Goal: Task Accomplishment & Management: Use online tool/utility

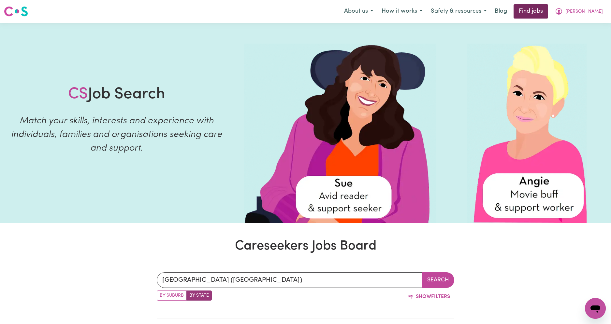
click at [548, 12] on link "Find jobs" at bounding box center [530, 11] width 35 height 14
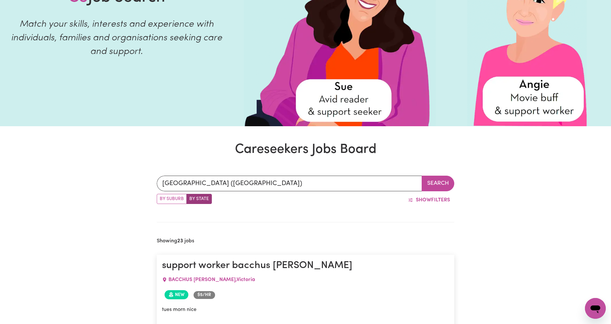
scroll to position [111, 0]
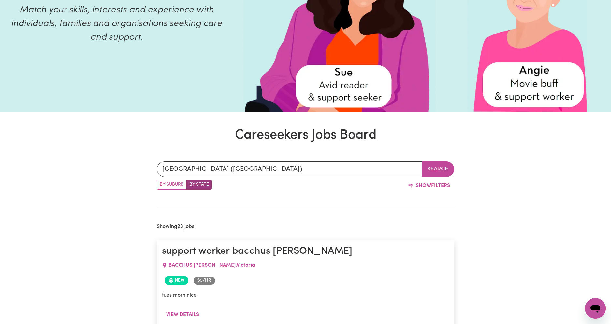
click at [435, 169] on button "Search" at bounding box center [437, 170] width 33 height 16
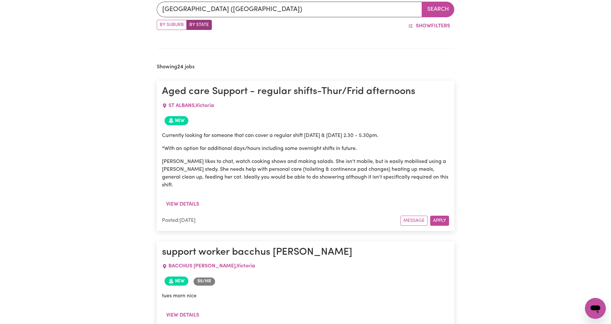
scroll to position [272, 0]
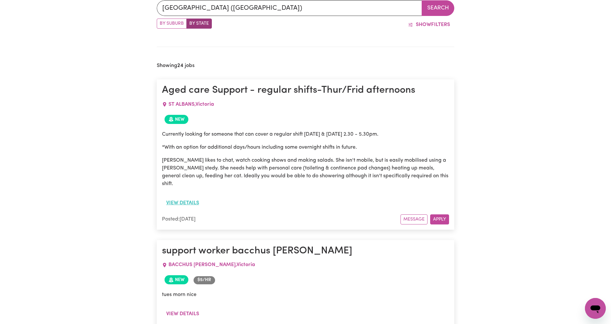
click at [191, 197] on button "View details" at bounding box center [182, 203] width 41 height 12
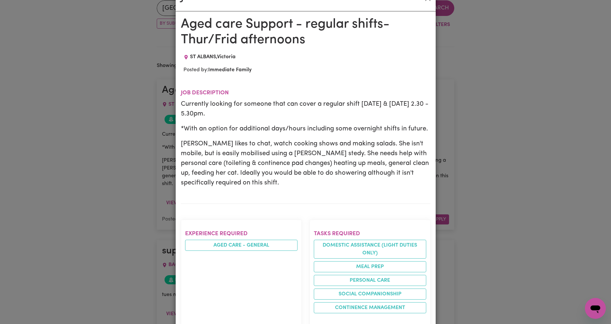
scroll to position [0, 0]
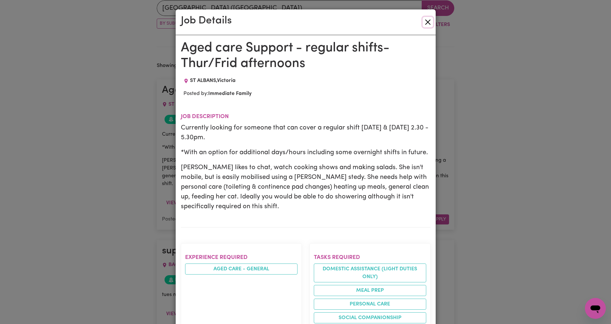
click at [426, 19] on button "Close" at bounding box center [427, 22] width 10 height 10
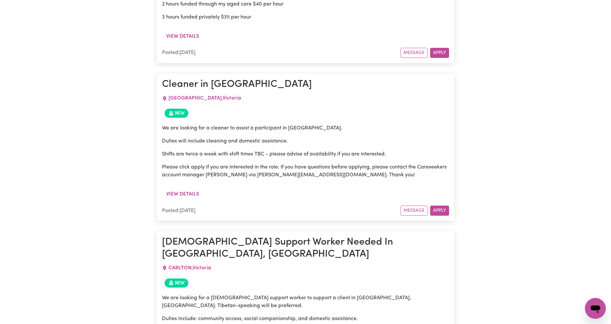
scroll to position [1326, 0]
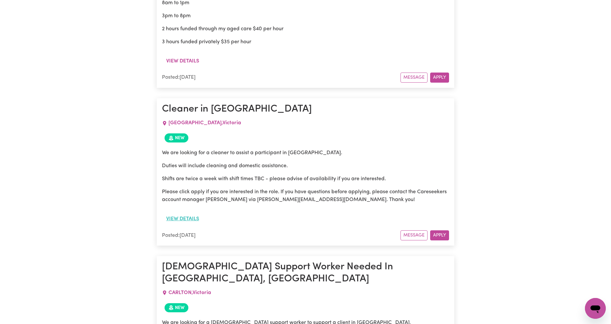
click at [189, 213] on button "View details" at bounding box center [182, 219] width 41 height 12
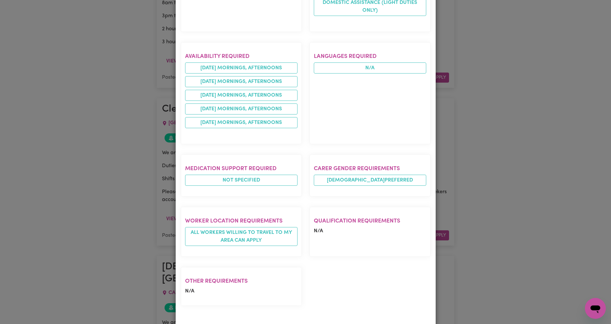
scroll to position [272, 0]
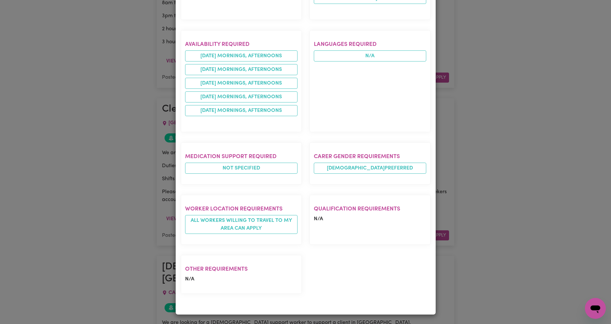
click at [492, 91] on div "Job Details Cleaner in [GEOGRAPHIC_DATA] [GEOGRAPHIC_DATA] , [GEOGRAPHIC_DATA] …" at bounding box center [305, 162] width 611 height 324
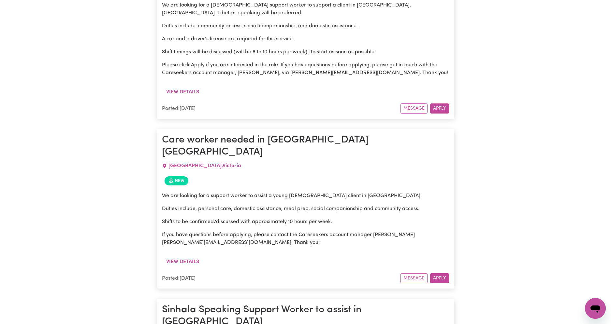
scroll to position [1657, 0]
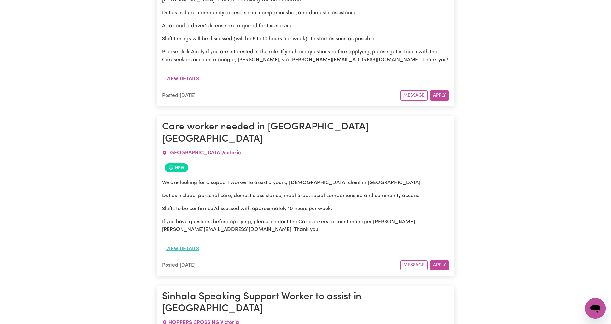
click at [187, 243] on button "View details" at bounding box center [182, 249] width 41 height 12
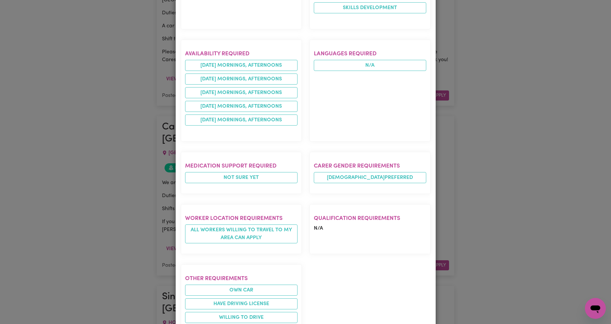
scroll to position [419, 0]
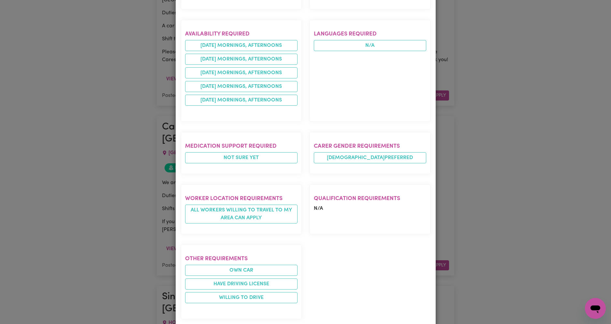
click at [505, 51] on div "Job Details Care worker needed in [GEOGRAPHIC_DATA] [GEOGRAPHIC_DATA] [GEOGRAPH…" at bounding box center [305, 162] width 611 height 324
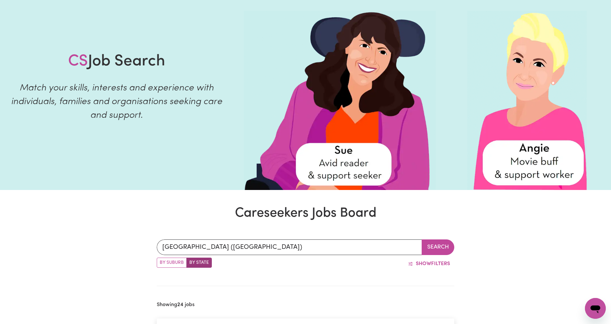
scroll to position [0, 0]
